Goal: Task Accomplishment & Management: Manage account settings

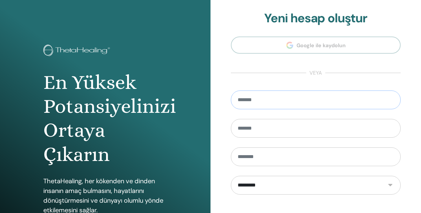
click at [266, 101] on input "email" at bounding box center [316, 99] width 170 height 19
type input "**********"
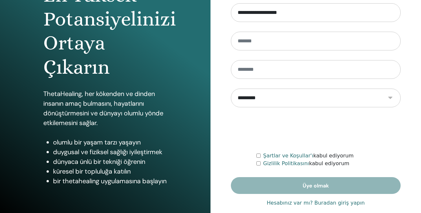
scroll to position [97, 0]
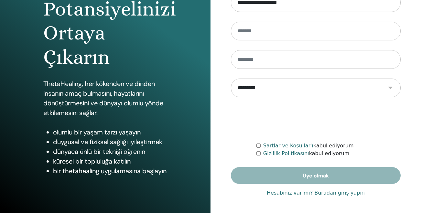
click at [294, 195] on font "Hesabınız var mı? Buradan giriş yapın" at bounding box center [316, 193] width 98 height 6
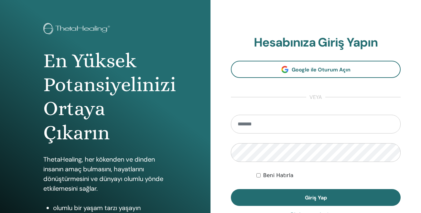
scroll to position [29, 0]
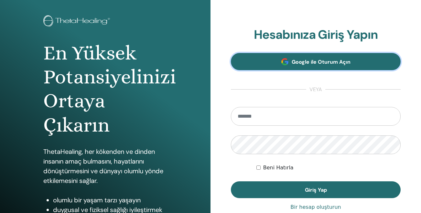
click at [296, 61] on font "Google ile Oturum Açın" at bounding box center [321, 61] width 59 height 7
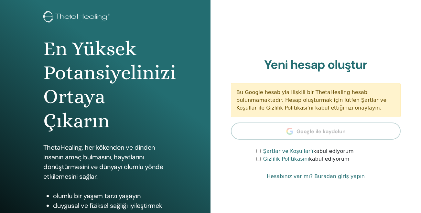
scroll to position [38, 0]
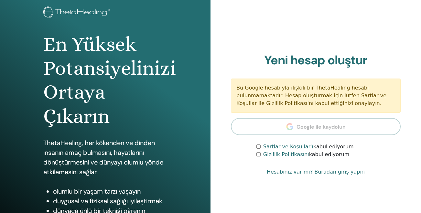
click at [328, 172] on font "Hesabınız var mı? Buradan giriş yapın" at bounding box center [316, 172] width 98 height 6
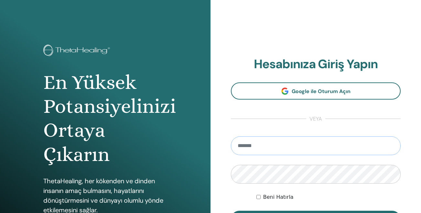
click at [317, 147] on input "email" at bounding box center [316, 145] width 170 height 19
type input "**********"
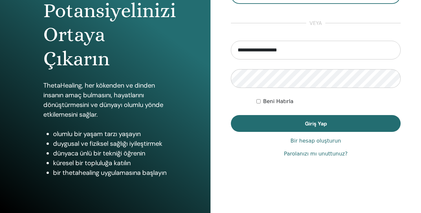
scroll to position [97, 0]
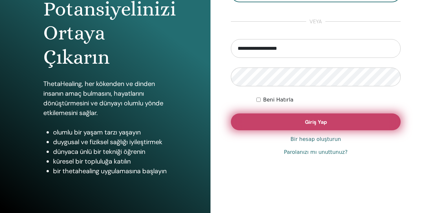
click at [265, 125] on button "Giriş Yap" at bounding box center [316, 121] width 170 height 17
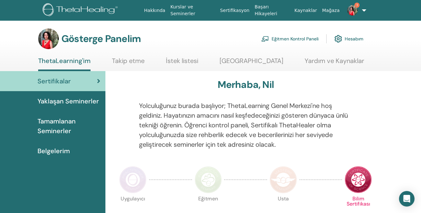
click at [305, 39] on font "Eğitmen Kontrol Paneli" at bounding box center [294, 39] width 47 height 6
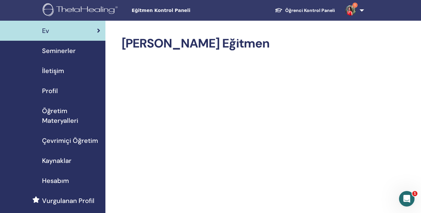
click at [60, 113] on font "Öğretim Materyalleri" at bounding box center [60, 116] width 36 height 18
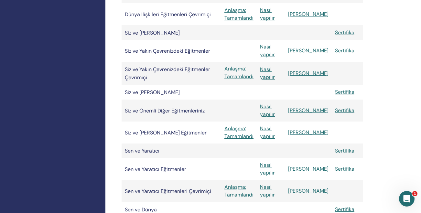
scroll to position [1017, 0]
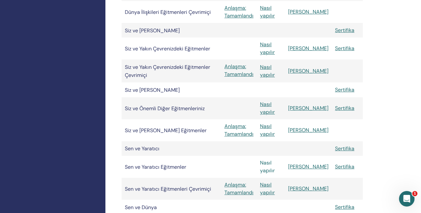
click at [275, 165] on font "Nasıl yapılır" at bounding box center [267, 166] width 15 height 15
